Goal: Information Seeking & Learning: Find specific fact

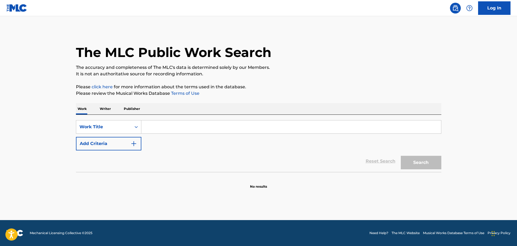
click at [156, 125] on input "Search Form" at bounding box center [291, 127] width 300 height 13
paste input "SWAN SONG"
type input "SWAN SONG"
click at [120, 141] on button "Add Criteria" at bounding box center [108, 144] width 65 height 14
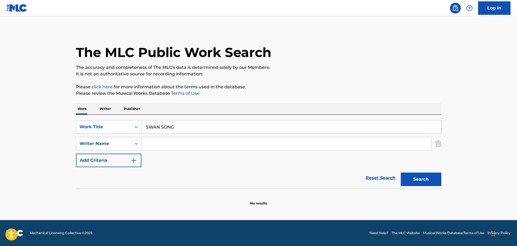
click at [163, 147] on input "Search Form" at bounding box center [286, 143] width 290 height 13
paste input "CHAE [PERSON_NAME]"
type input "CHAE [PERSON_NAME]"
click at [429, 186] on div "Search" at bounding box center [419, 178] width 43 height 22
click at [425, 179] on button "Search" at bounding box center [421, 180] width 41 height 14
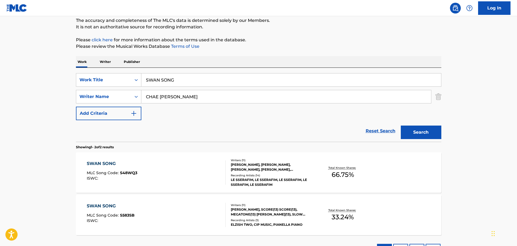
scroll to position [54, 0]
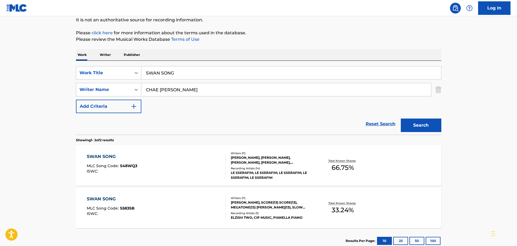
click at [111, 153] on div "SWAN SONG MLC Song Code : S48WQ3 ISWC : Writers ( 11 ) [PERSON_NAME], [PERSON_N…" at bounding box center [259, 166] width 366 height 41
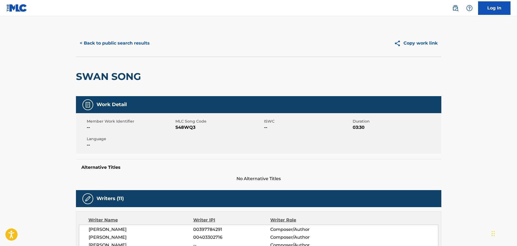
click at [85, 44] on button "< Back to public search results" at bounding box center [115, 44] width 78 height 14
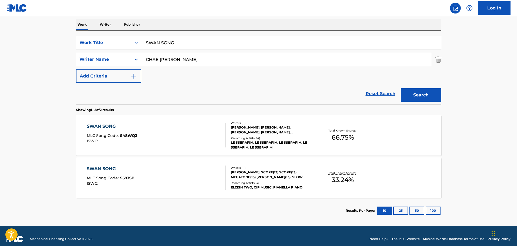
scroll to position [90, 0]
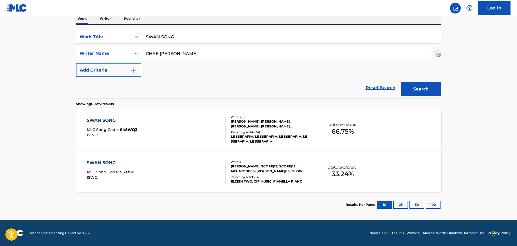
click at [189, 173] on div "SWAN SONG MLC Song Code : S583SB ISWC :" at bounding box center [156, 172] width 139 height 24
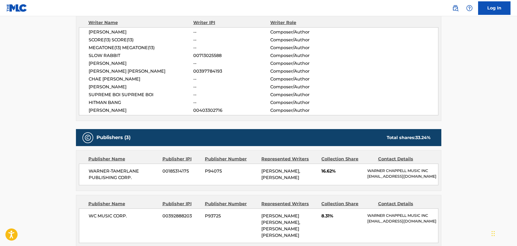
scroll to position [189, 0]
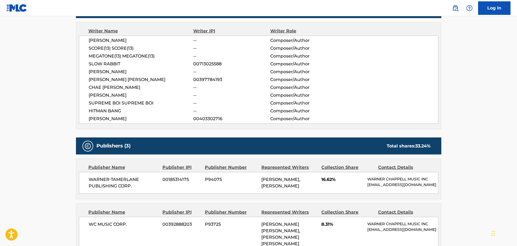
drag, startPoint x: 161, startPoint y: 123, endPoint x: 89, endPoint y: 43, distance: 107.8
click at [89, 43] on div "[PERSON_NAME] -- Composer/Author SCORE(13) SCORE(13) -- Composer/Author [PERSON…" at bounding box center [259, 80] width 360 height 88
click at [179, 75] on div "[PERSON_NAME] -- Composer/Author SCORE(13) SCORE(13) -- Composer/Author [PERSON…" at bounding box center [259, 80] width 360 height 88
drag, startPoint x: 179, startPoint y: 74, endPoint x: 172, endPoint y: 65, distance: 11.0
click at [172, 65] on span "SLOW RABBIT" at bounding box center [141, 64] width 105 height 6
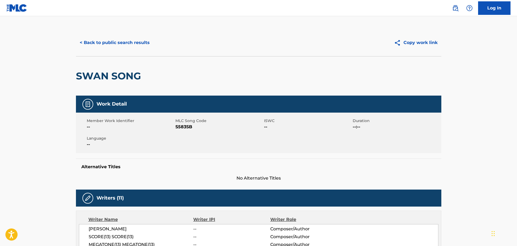
scroll to position [0, 0]
